Goal: Information Seeking & Learning: Learn about a topic

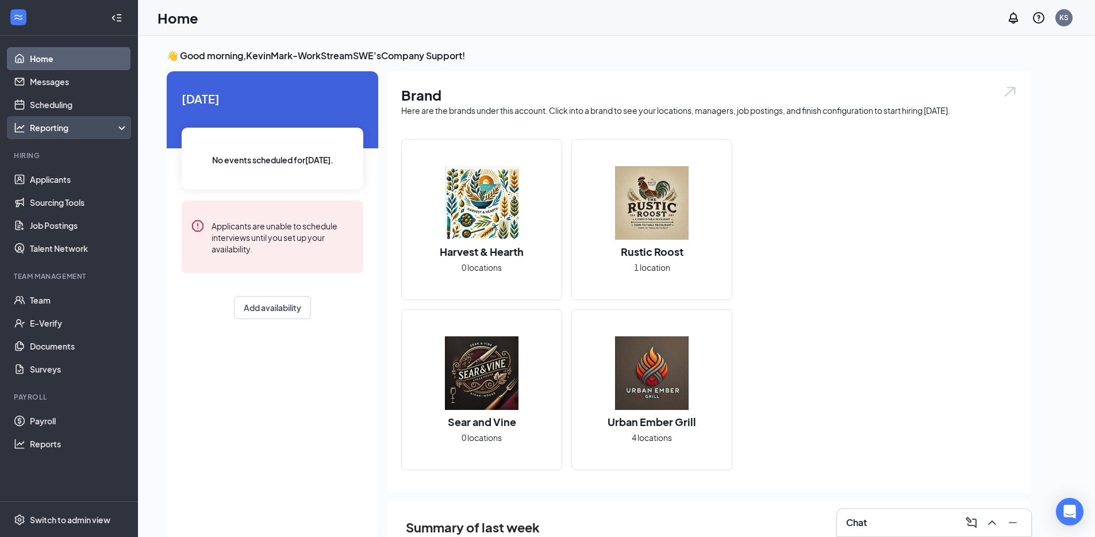
click at [58, 126] on div "Reporting" at bounding box center [79, 128] width 99 height 12
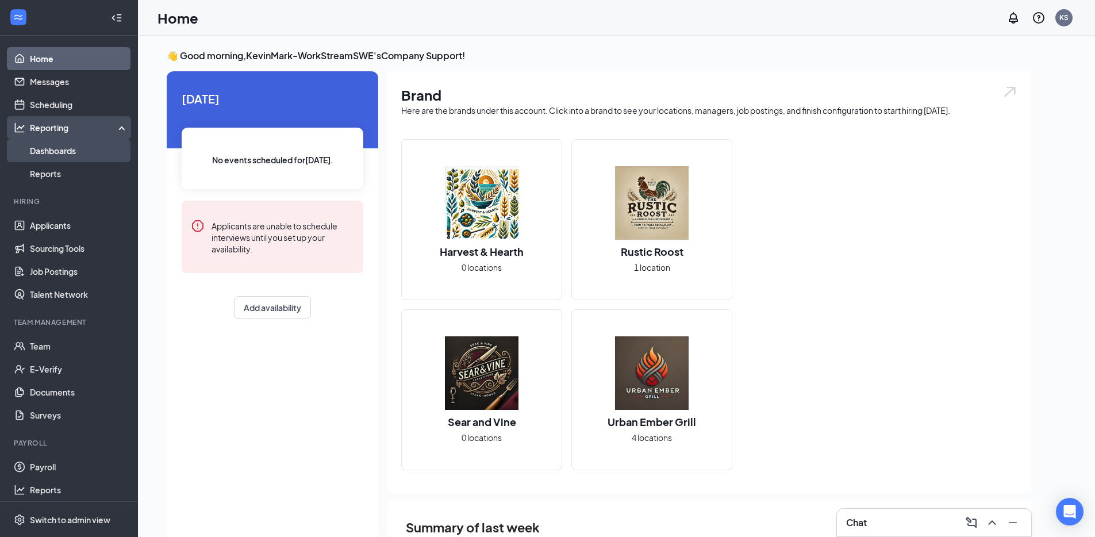
click at [68, 151] on link "Dashboards" at bounding box center [79, 150] width 98 height 23
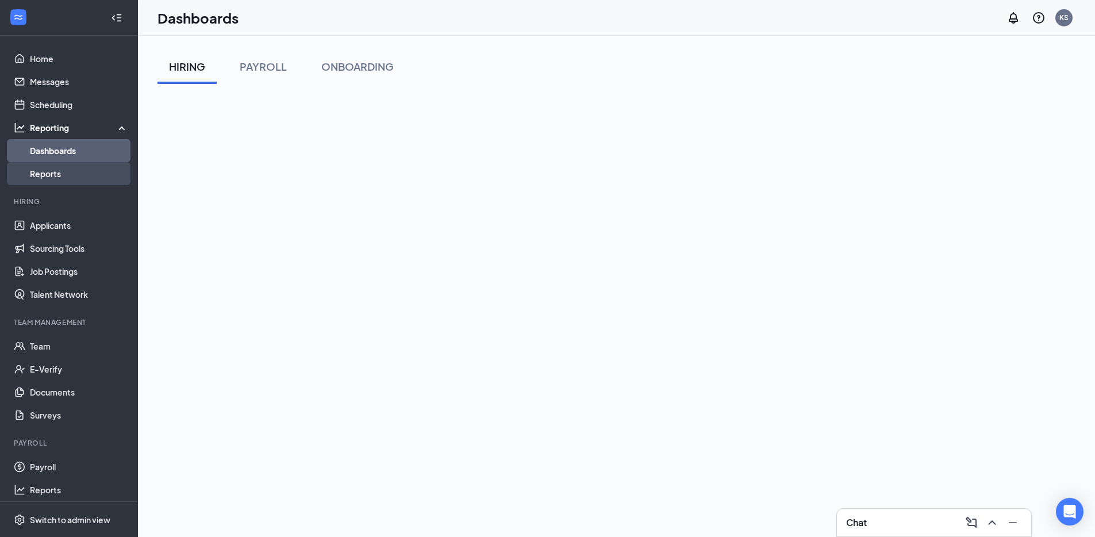
click at [75, 177] on link "Reports" at bounding box center [79, 173] width 98 height 23
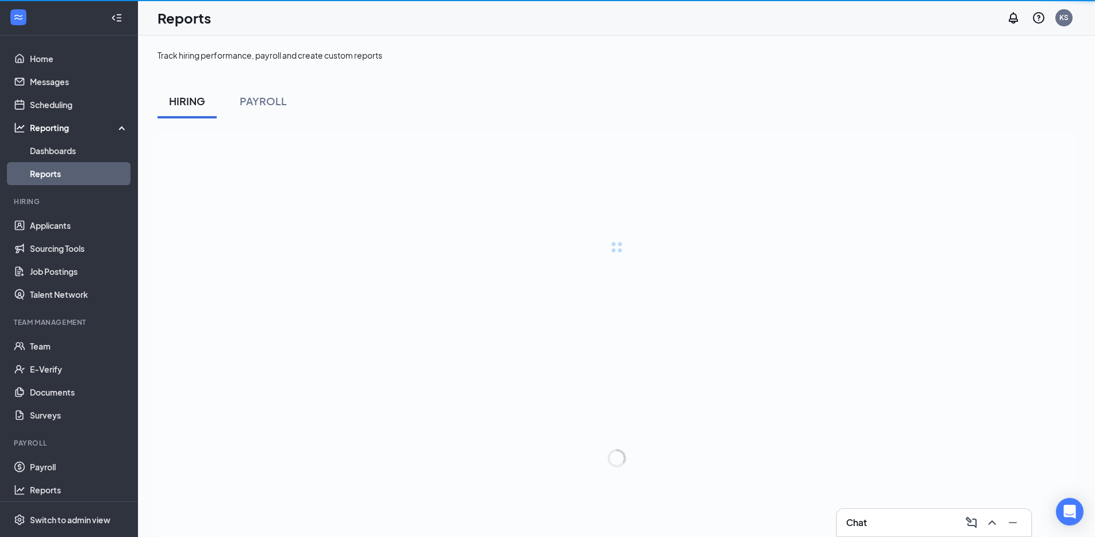
click at [75, 177] on link "Reports" at bounding box center [79, 173] width 98 height 23
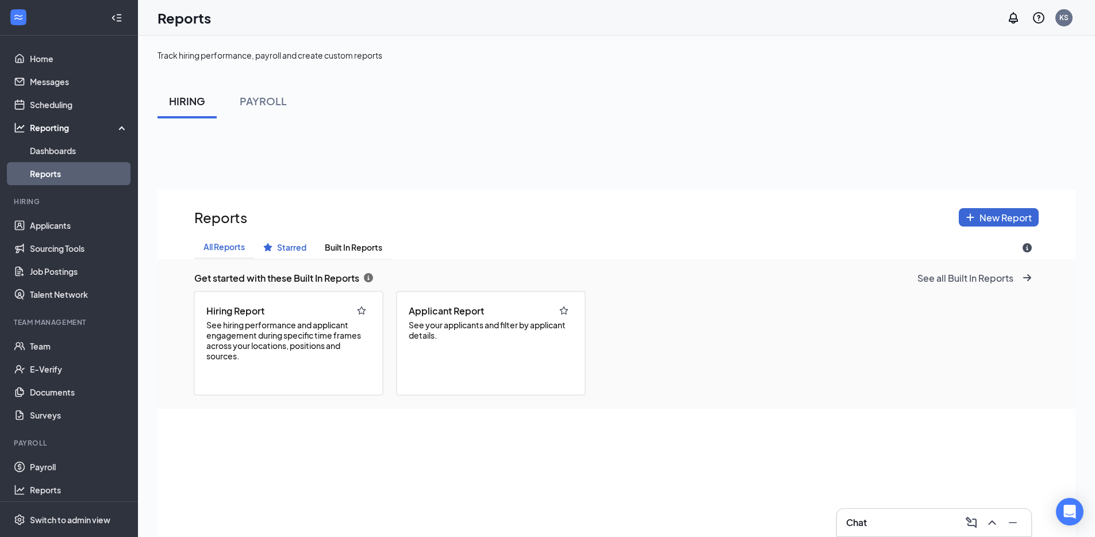
click at [289, 244] on span "Starred" at bounding box center [291, 248] width 29 height 10
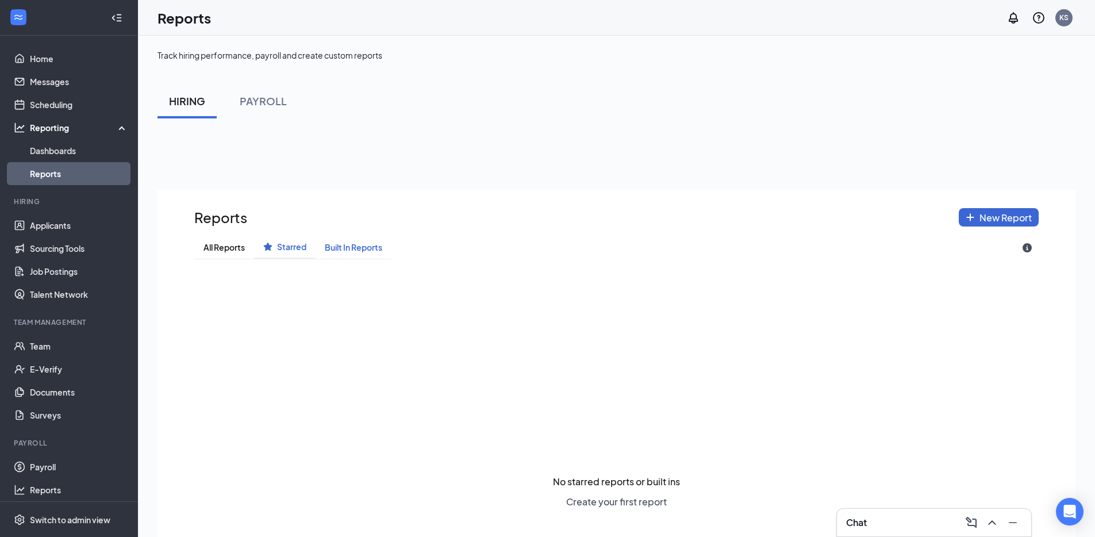
click at [346, 246] on span "Built In Reports" at bounding box center [354, 248] width 58 height 10
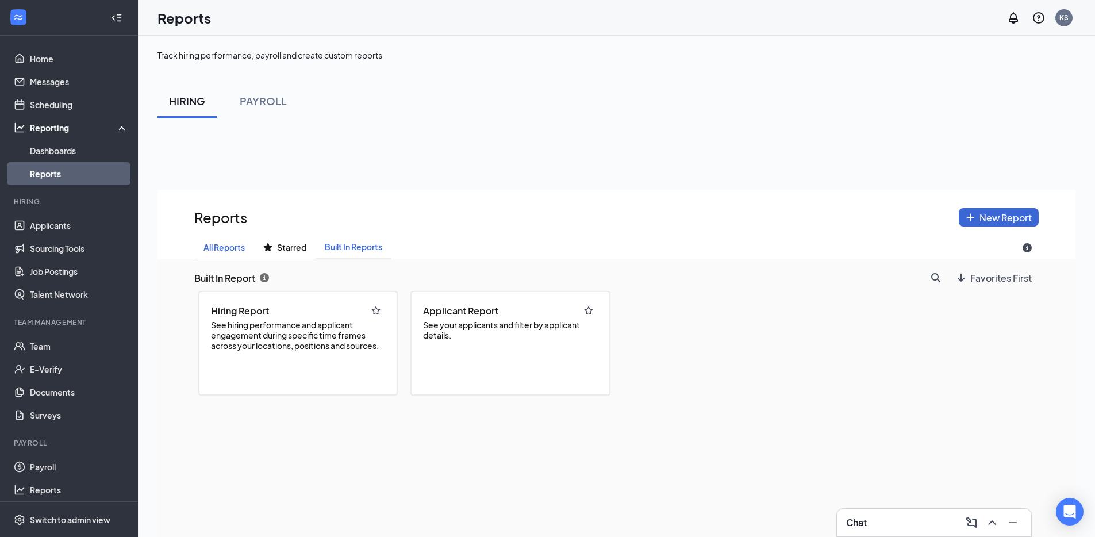
click at [224, 245] on span "All Reports" at bounding box center [224, 248] width 41 height 10
click at [257, 107] on div "PAYROLL" at bounding box center [263, 101] width 47 height 14
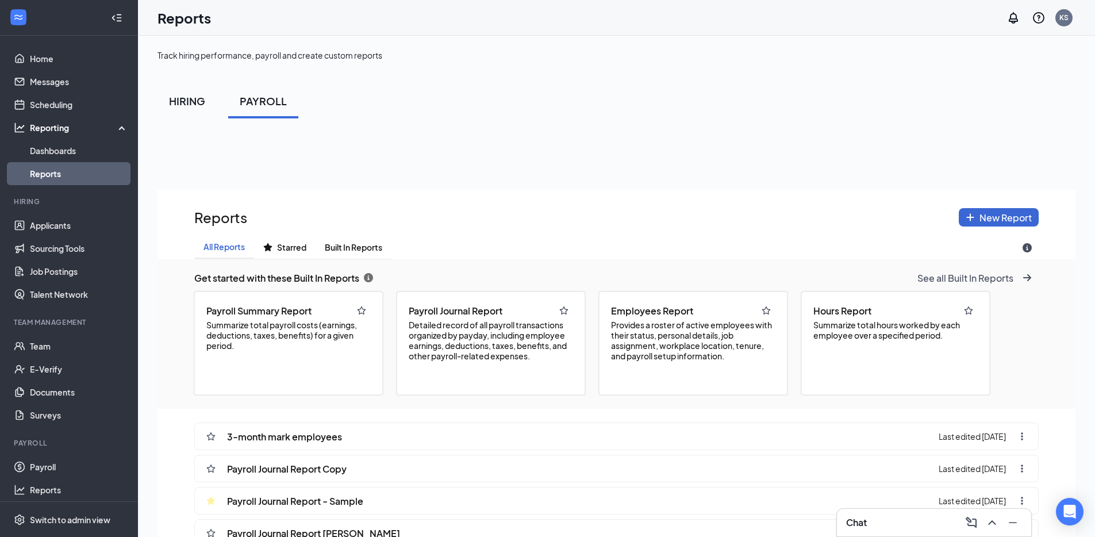
click at [181, 105] on div "HIRING" at bounding box center [187, 101] width 36 height 14
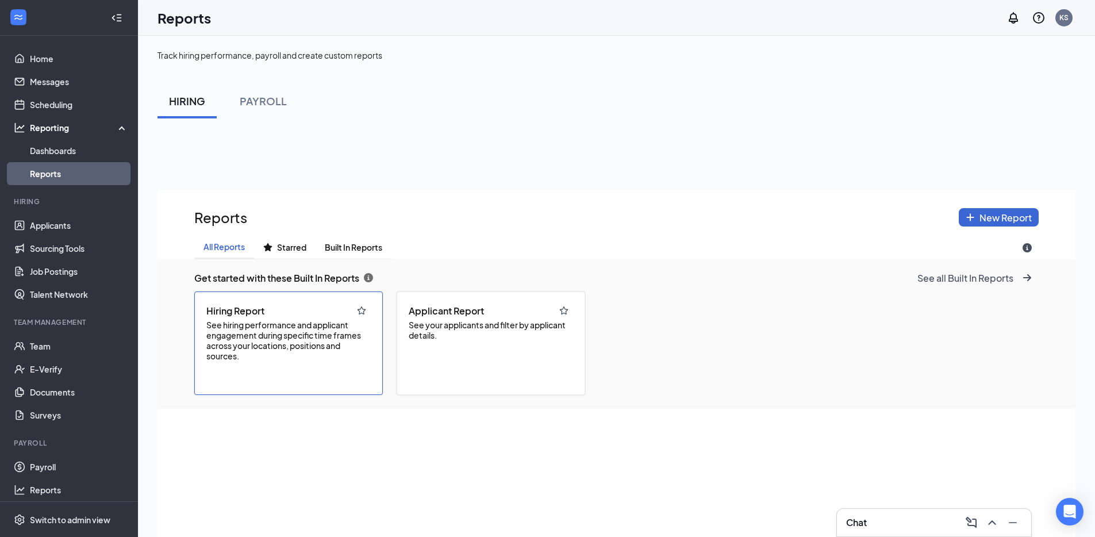
click at [321, 342] on span "See hiring performance and applicant engagement during specific time frames acr…" at bounding box center [288, 340] width 164 height 41
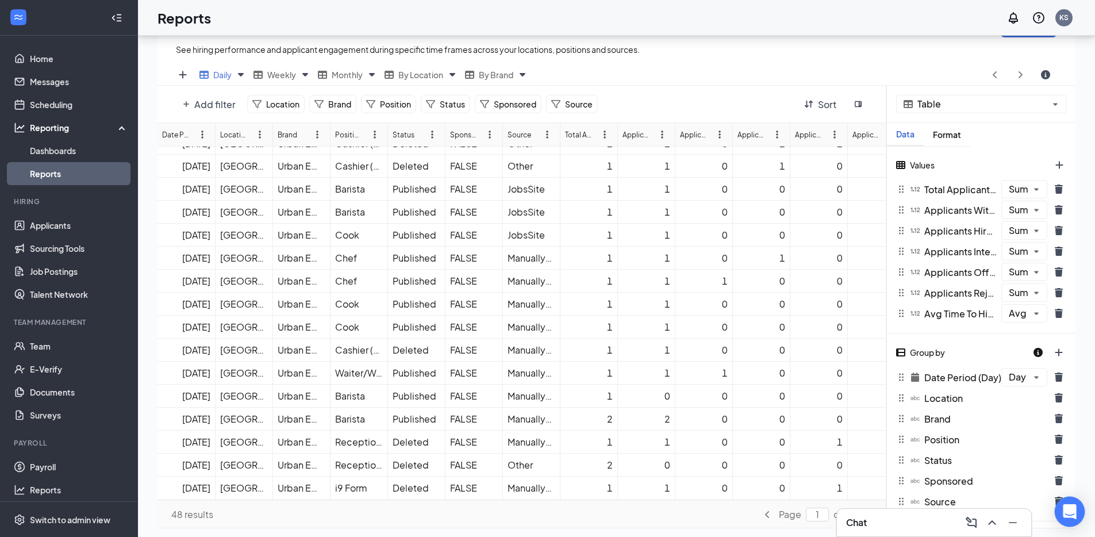
scroll to position [120, 0]
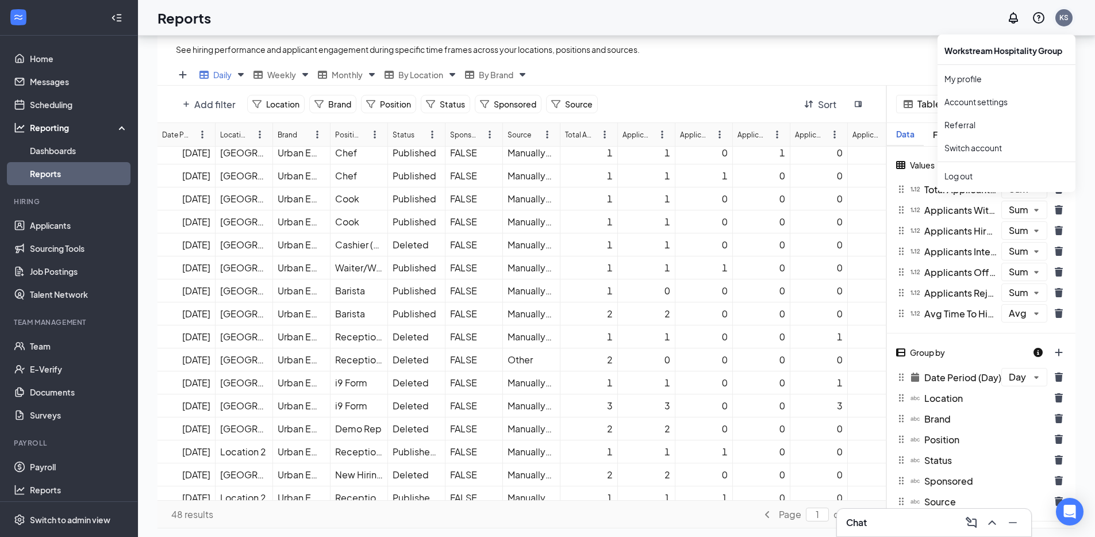
click at [1064, 17] on div "KS" at bounding box center [1064, 18] width 9 height 10
click at [991, 176] on div "Log out" at bounding box center [1007, 176] width 124 height 12
